Goal: Information Seeking & Learning: Learn about a topic

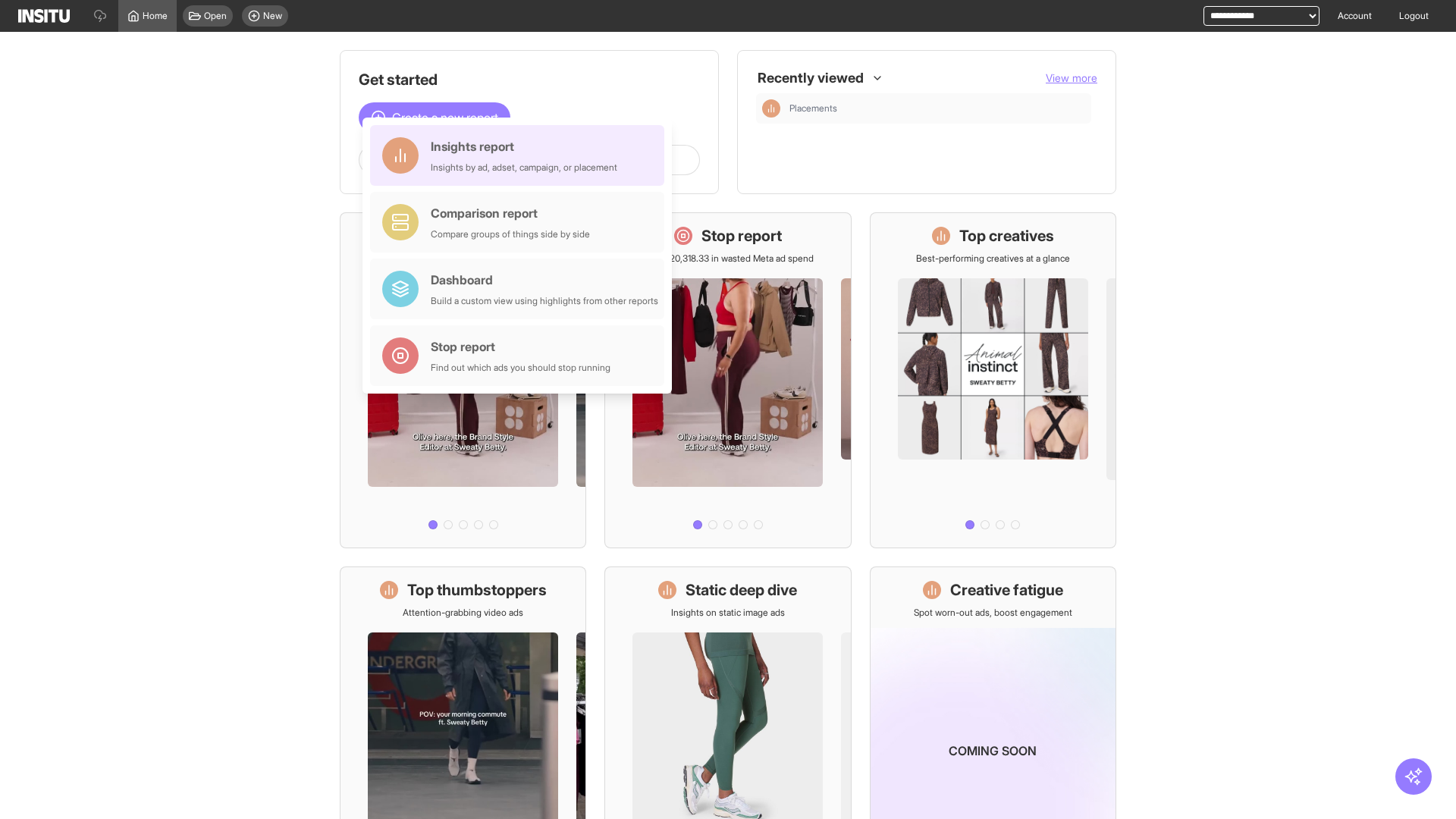
click at [521, 156] on div "Insights report Insights by ad, adset, campaign, or placement" at bounding box center [523, 155] width 187 height 36
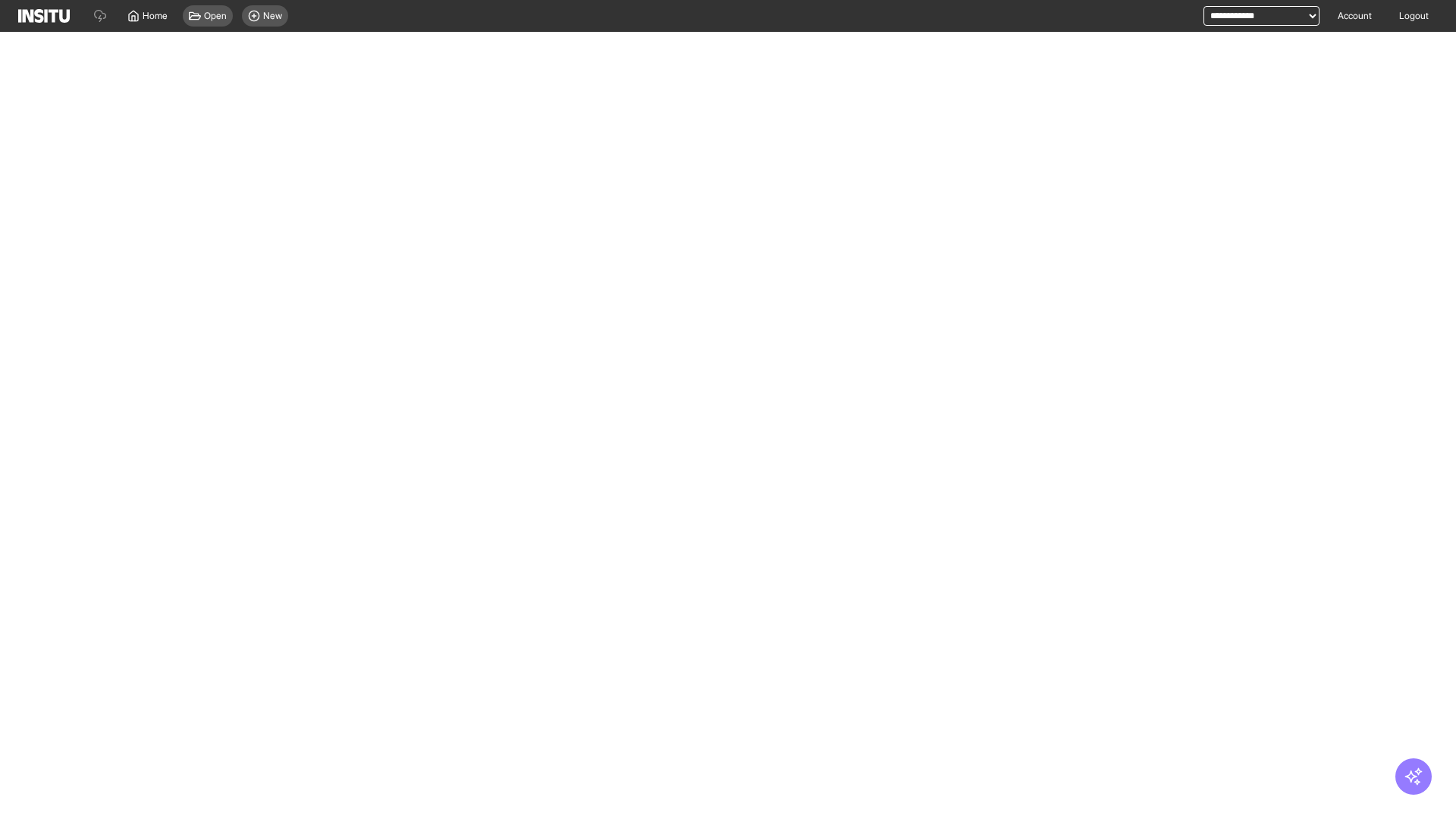
select select "**"
